Goal: Information Seeking & Learning: Learn about a topic

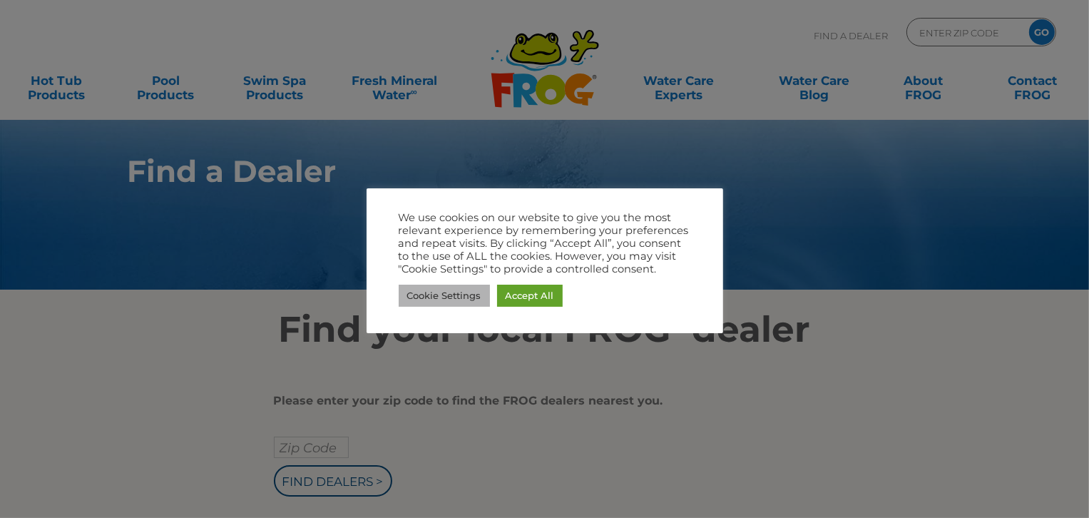
click at [445, 295] on link "Cookie Settings" at bounding box center [444, 296] width 91 height 22
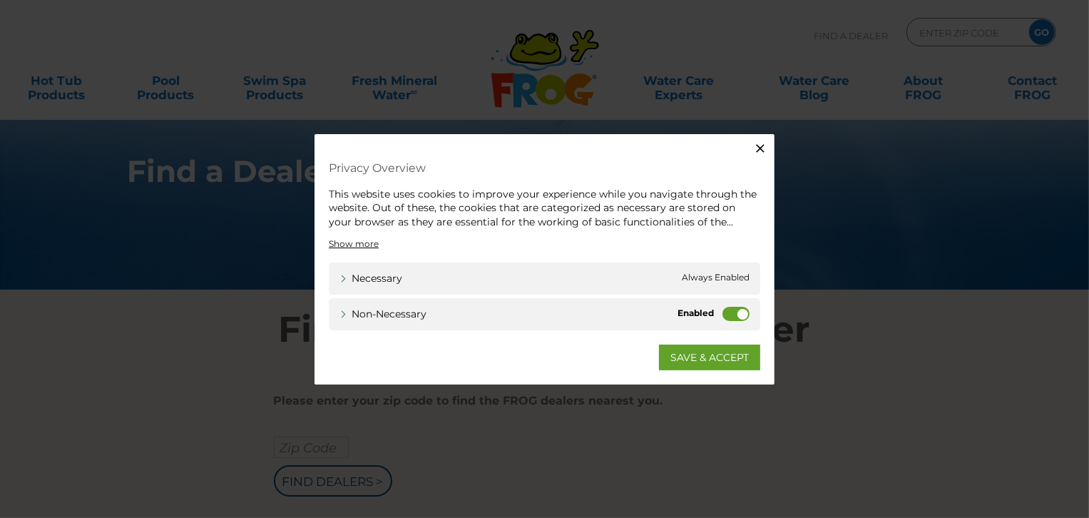
drag, startPoint x: 280, startPoint y: 268, endPoint x: 488, endPoint y: 209, distance: 216.5
click at [282, 265] on div "Close Privacy Overview This website uses cookies to improve your experience whi…" at bounding box center [544, 259] width 1089 height 518
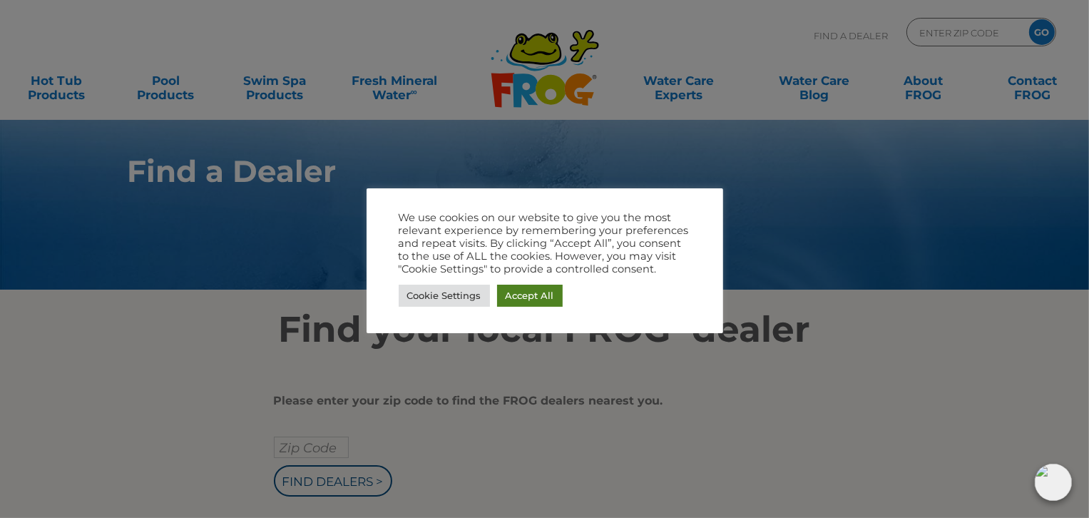
click at [528, 297] on link "Accept All" at bounding box center [530, 296] width 66 height 22
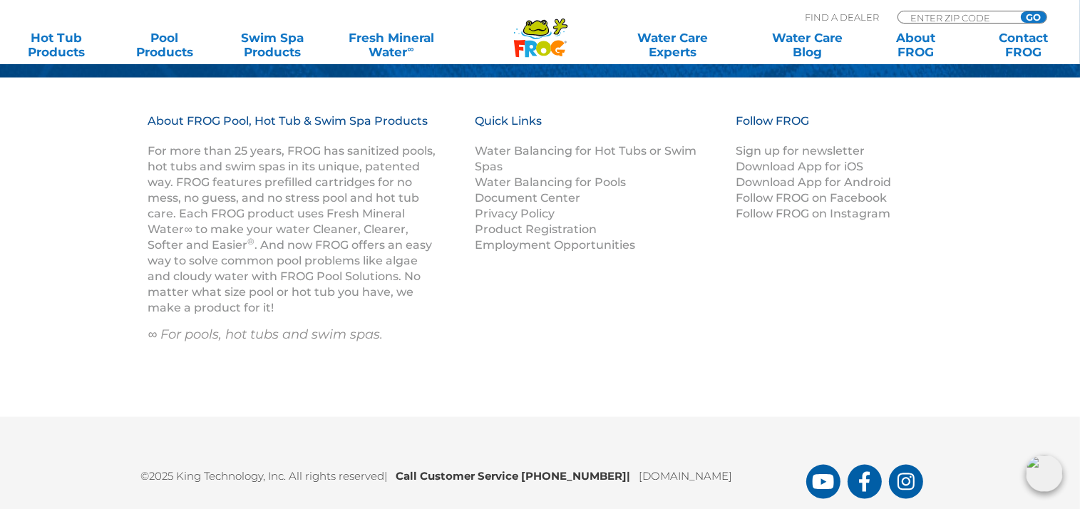
scroll to position [1657, 0]
click at [557, 149] on link "Water Balancing for Hot Tubs or Swim Spas" at bounding box center [586, 158] width 222 height 29
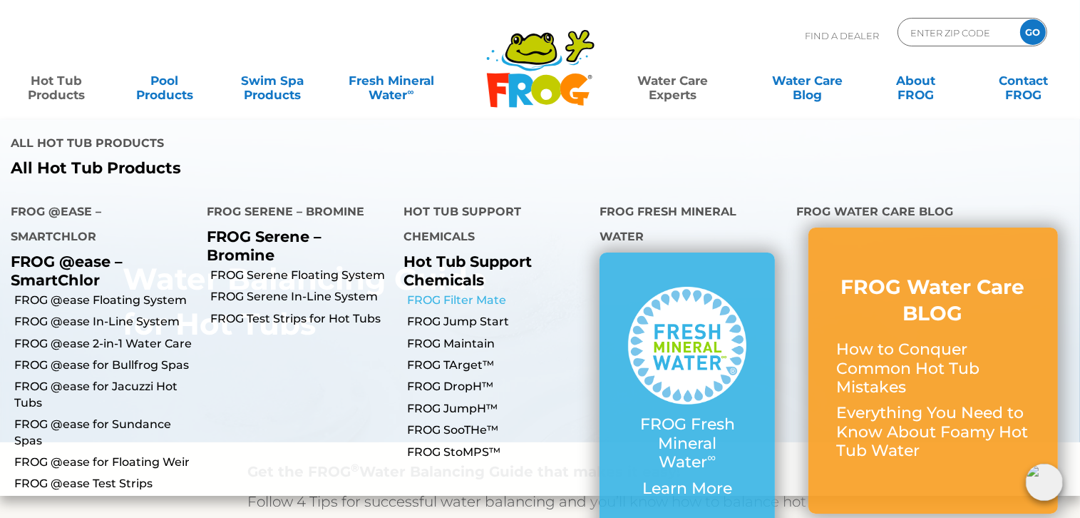
click at [463, 292] on link "FROG Filter Mate" at bounding box center [498, 300] width 182 height 16
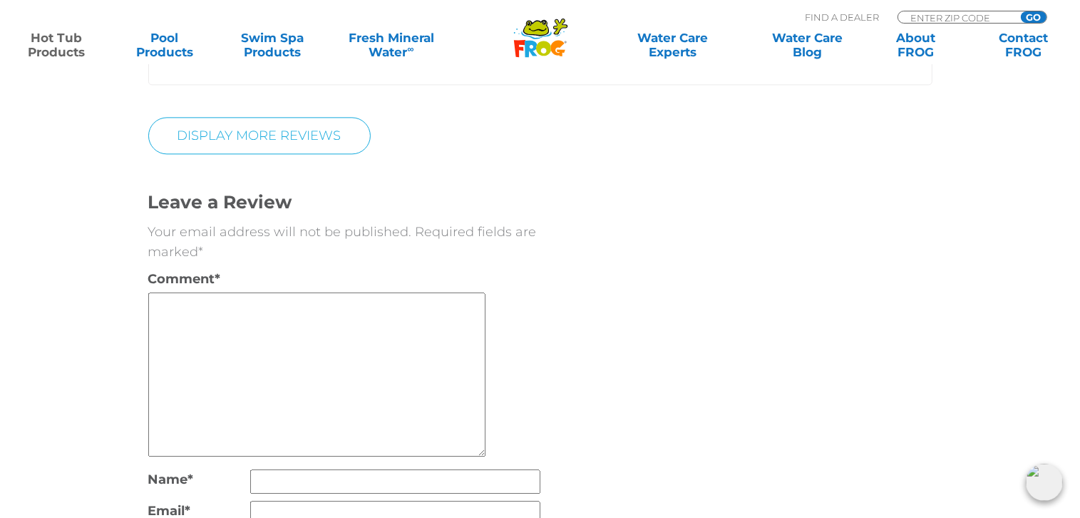
scroll to position [3423, 0]
